Goal: Task Accomplishment & Management: Use online tool/utility

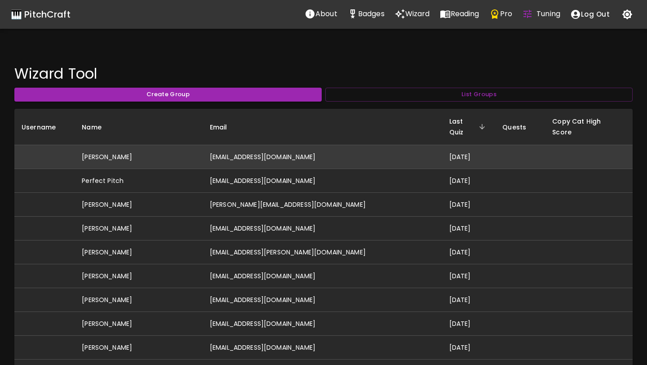
click at [291, 147] on td "[EMAIL_ADDRESS][DOMAIN_NAME]" at bounding box center [322, 157] width 239 height 24
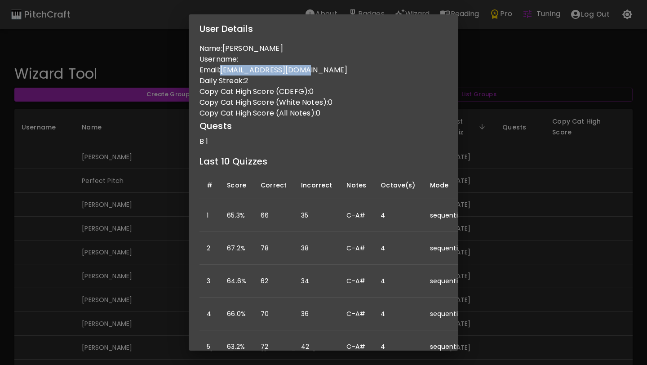
drag, startPoint x: 224, startPoint y: 70, endPoint x: 308, endPoint y: 66, distance: 84.5
click at [308, 66] on p "Email: skylermayb@gmail.com" at bounding box center [323, 70] width 248 height 11
copy p "[EMAIL_ADDRESS][DOMAIN_NAME]"
